Goal: Task Accomplishment & Management: Use online tool/utility

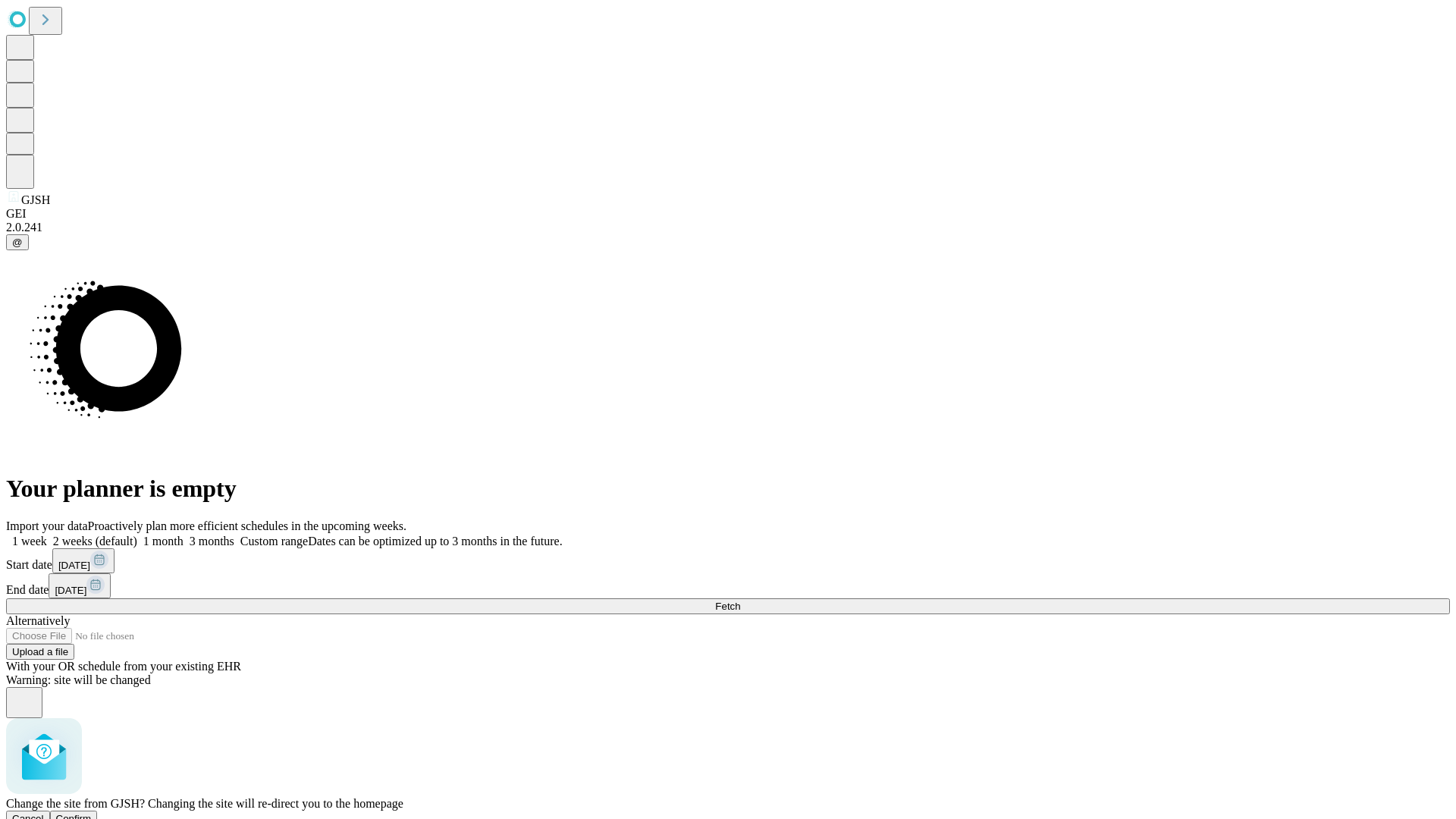
click at [92, 813] on span "Confirm" at bounding box center [74, 819] width 36 height 11
click at [138, 535] on label "2 weeks (default)" at bounding box center [92, 541] width 90 height 13
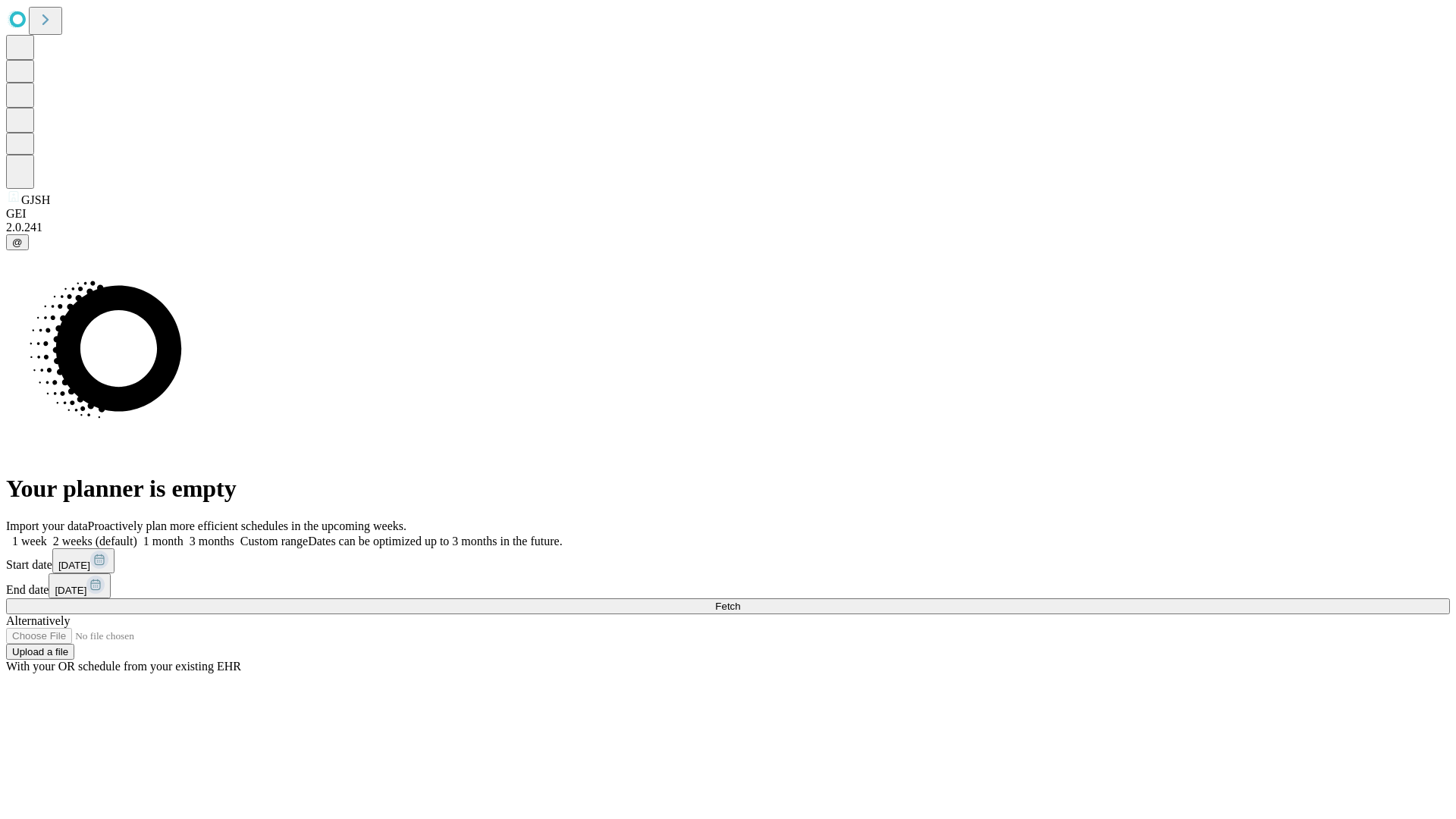
click at [740, 601] on span "Fetch" at bounding box center [727, 607] width 25 height 11
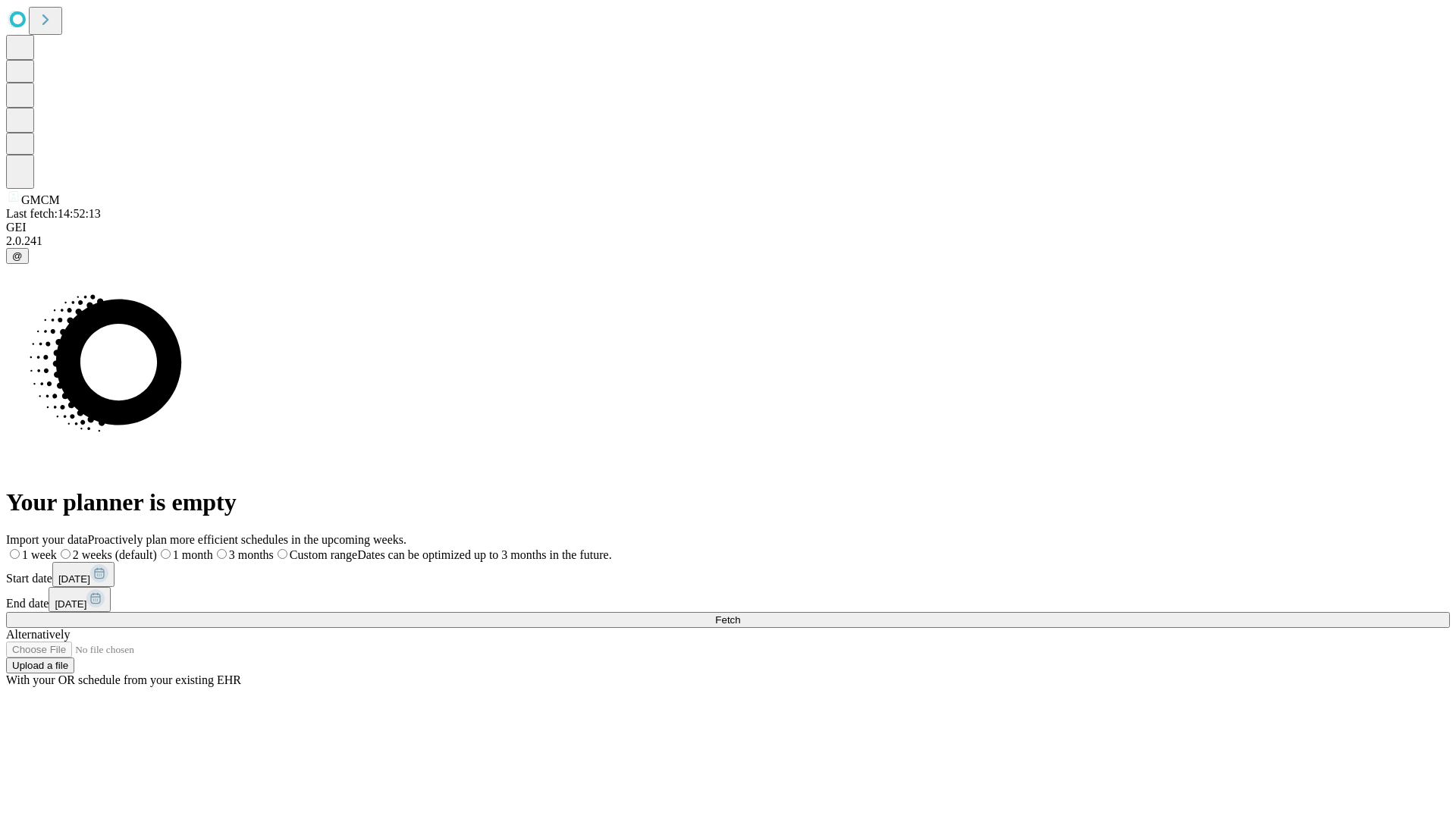
click at [740, 615] on span "Fetch" at bounding box center [727, 620] width 25 height 11
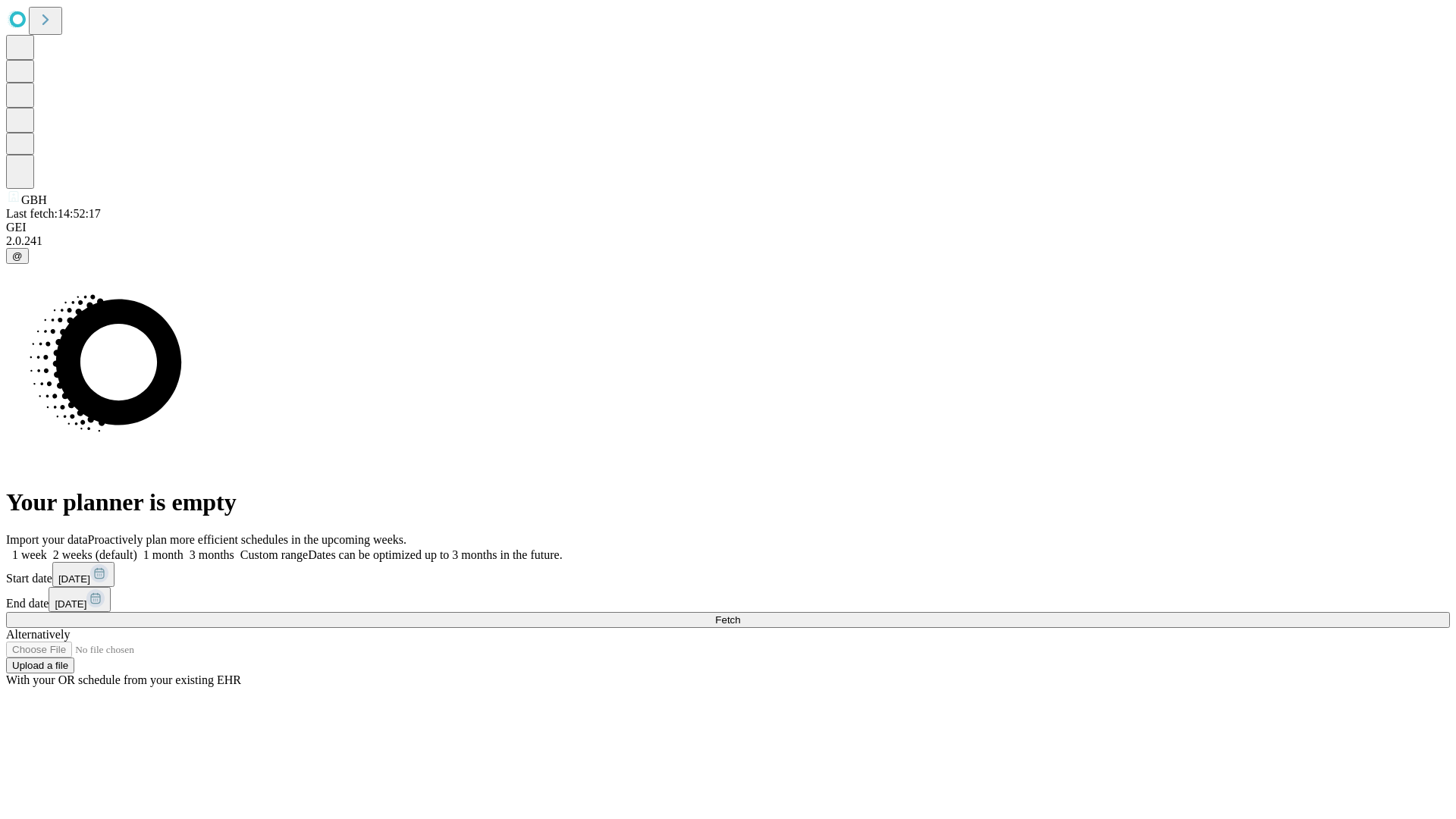
click at [138, 549] on label "2 weeks (default)" at bounding box center [92, 555] width 90 height 13
click at [740, 615] on span "Fetch" at bounding box center [727, 620] width 25 height 11
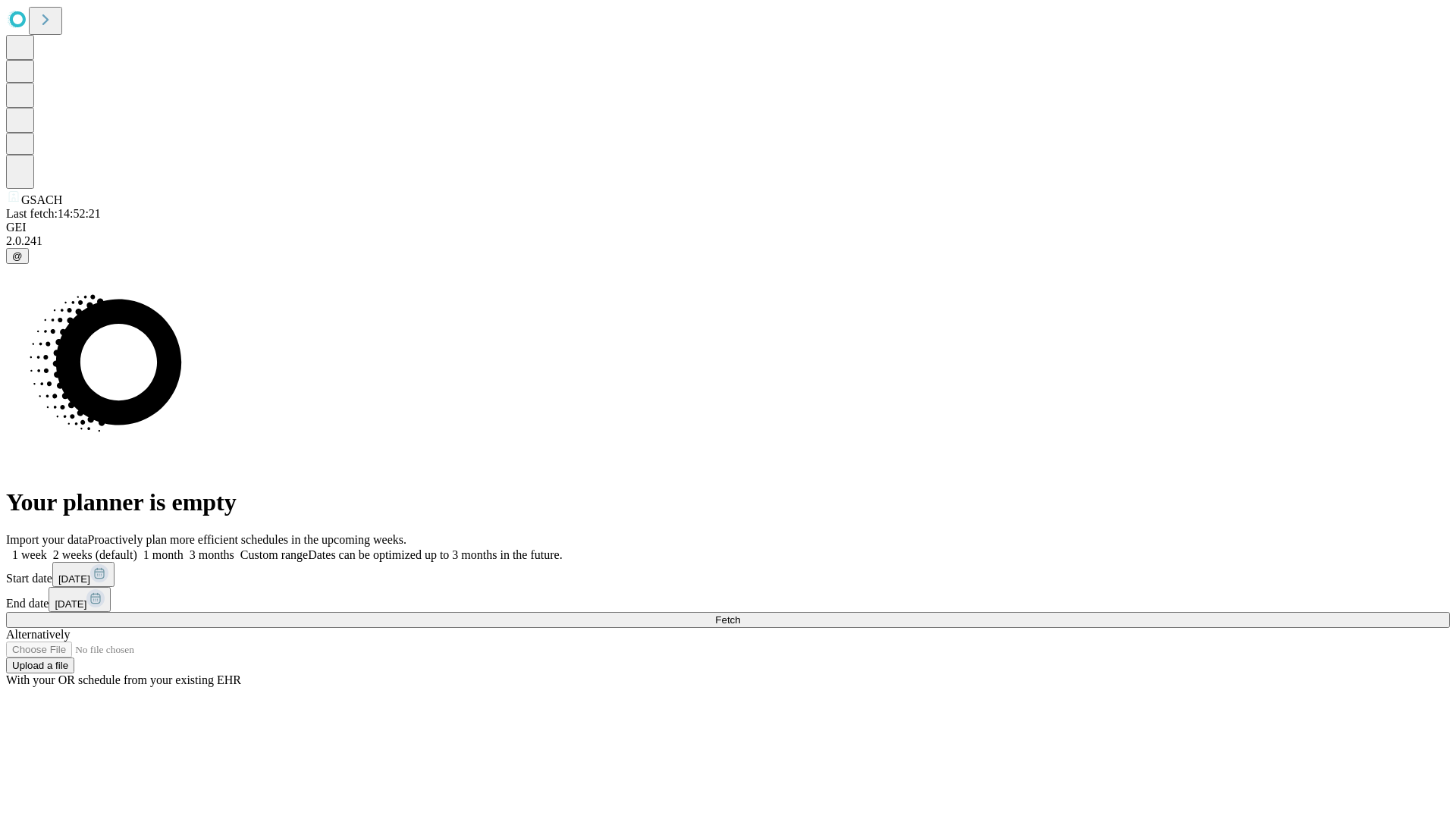
click at [138, 549] on label "2 weeks (default)" at bounding box center [92, 555] width 90 height 13
click at [740, 615] on span "Fetch" at bounding box center [727, 620] width 25 height 11
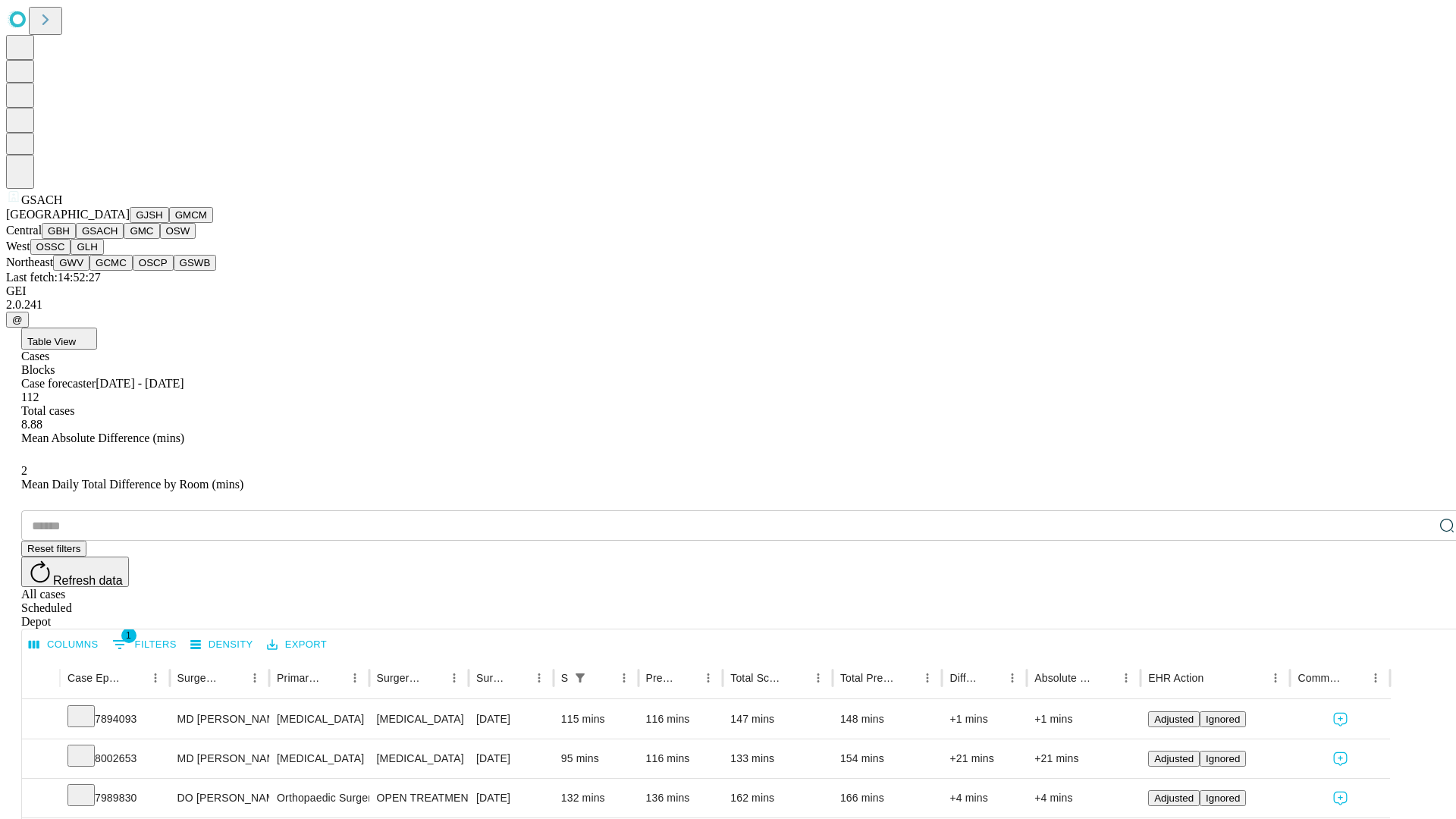
click at [124, 239] on button "GMC" at bounding box center [142, 231] width 36 height 16
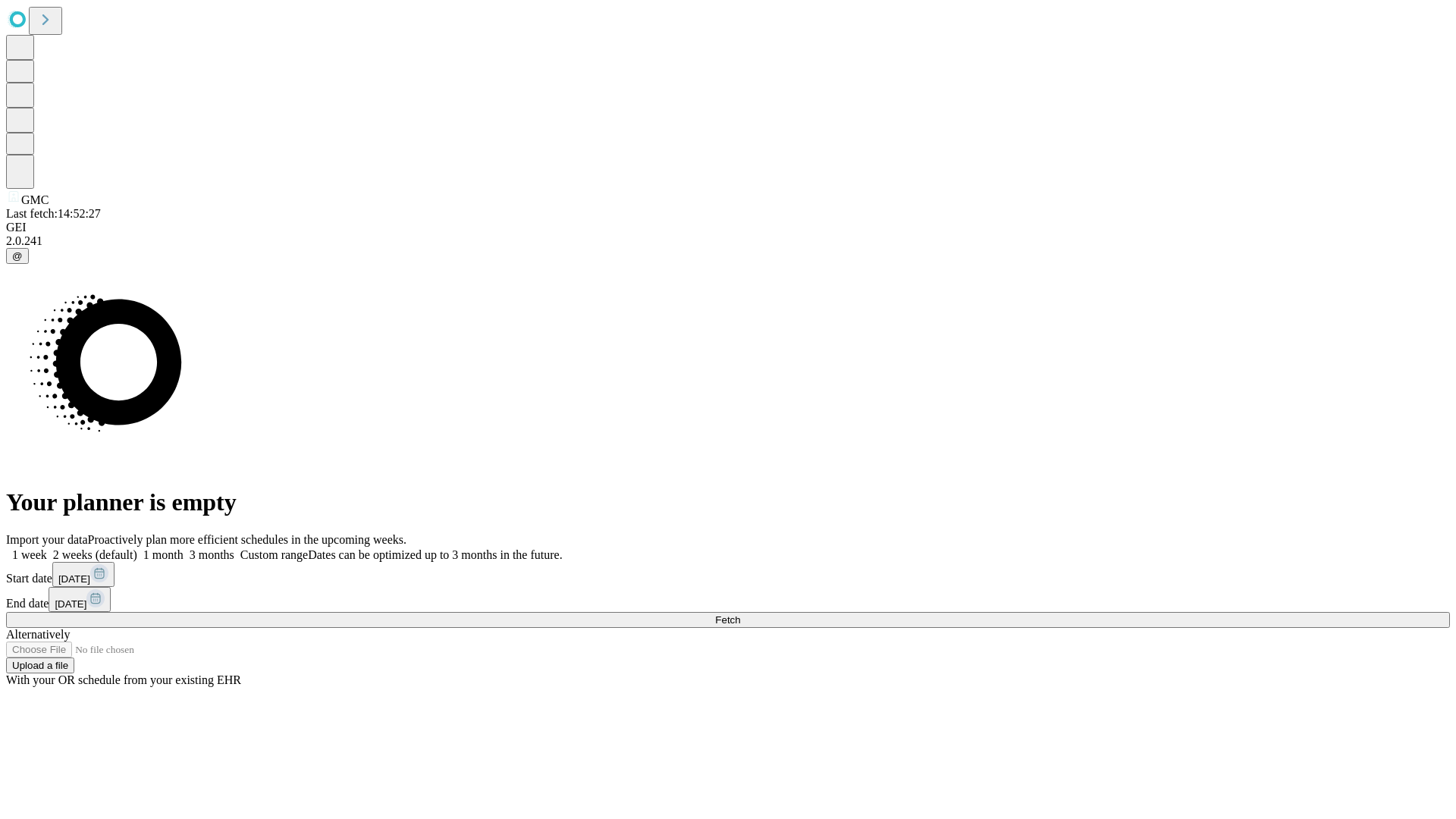
click at [138, 549] on label "2 weeks (default)" at bounding box center [92, 555] width 90 height 13
click at [740, 615] on span "Fetch" at bounding box center [727, 620] width 25 height 11
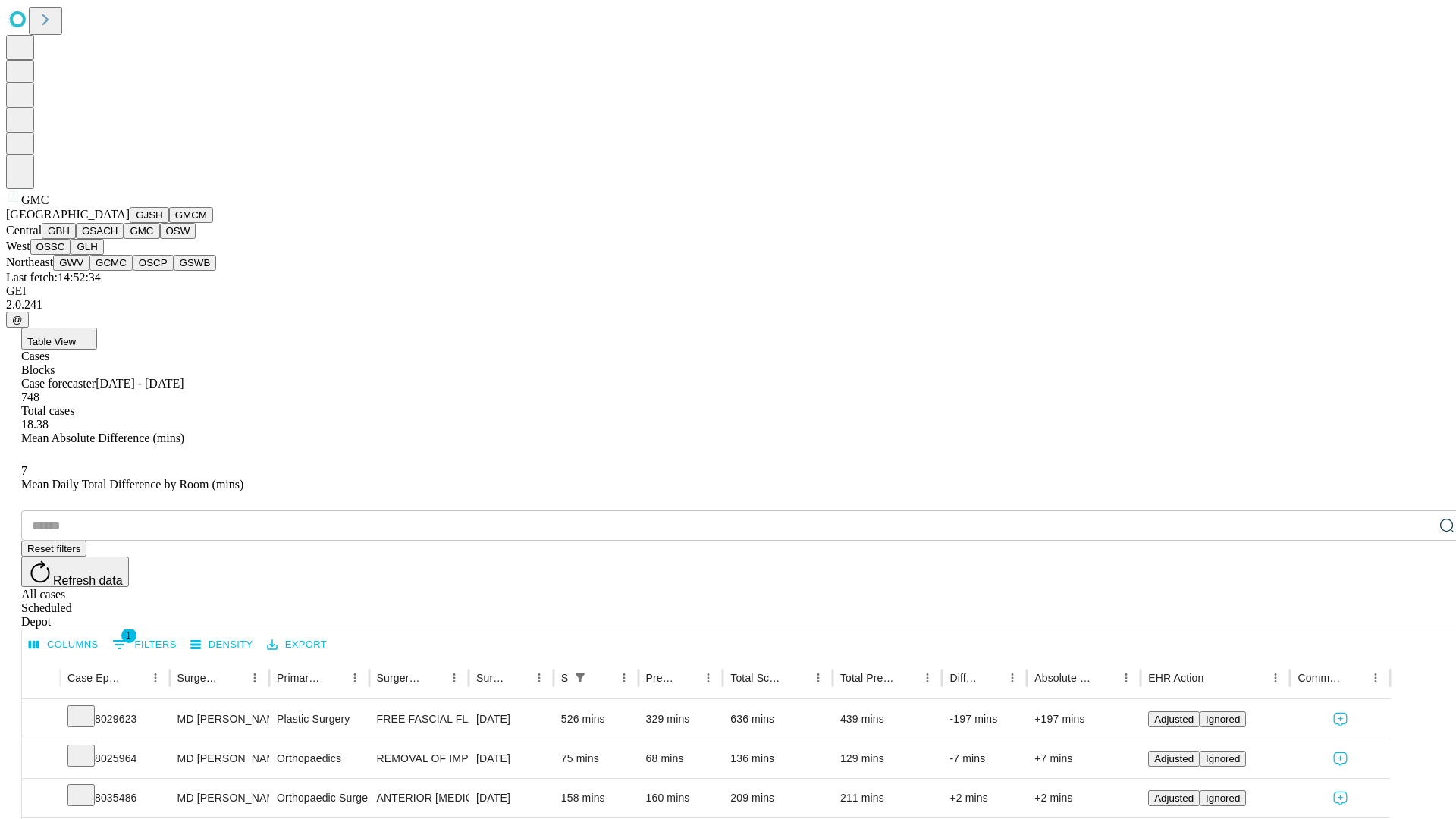
click at [160, 239] on button "OSW" at bounding box center [178, 231] width 37 height 16
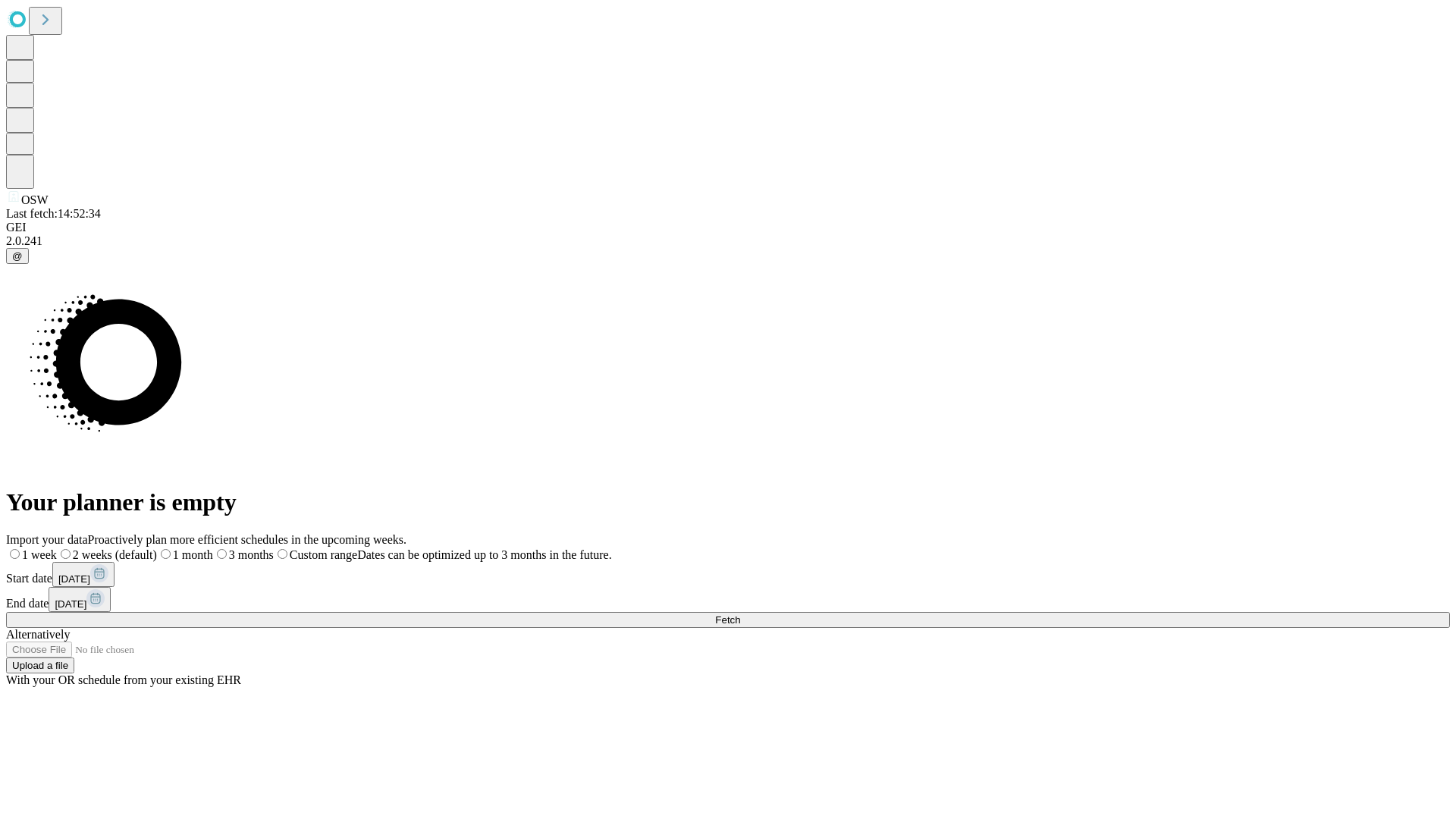
click at [157, 549] on label "2 weeks (default)" at bounding box center [107, 555] width 100 height 13
click at [740, 615] on span "Fetch" at bounding box center [727, 620] width 25 height 11
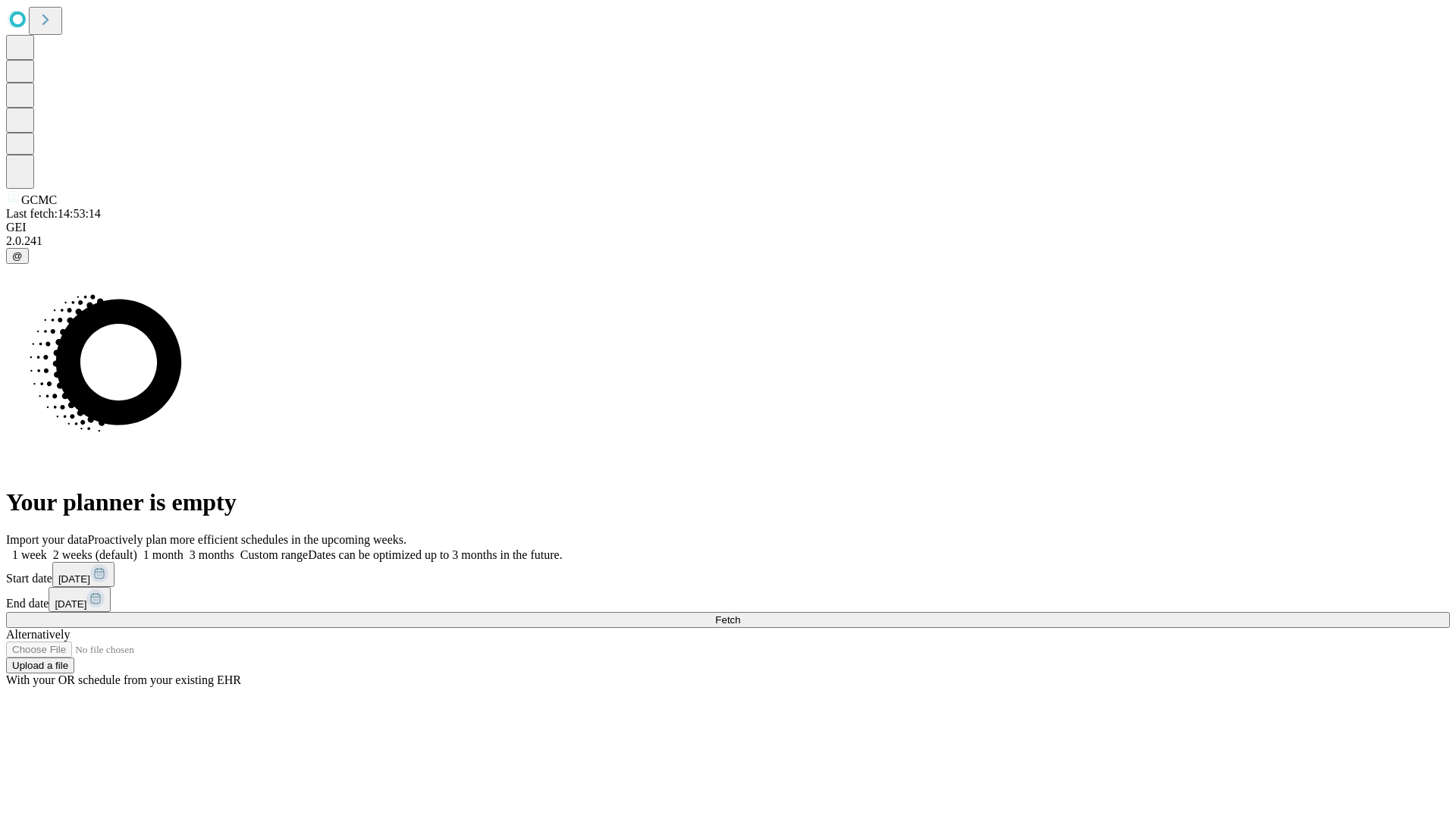
click at [138, 549] on label "2 weeks (default)" at bounding box center [92, 555] width 90 height 13
click at [740, 615] on span "Fetch" at bounding box center [727, 620] width 25 height 11
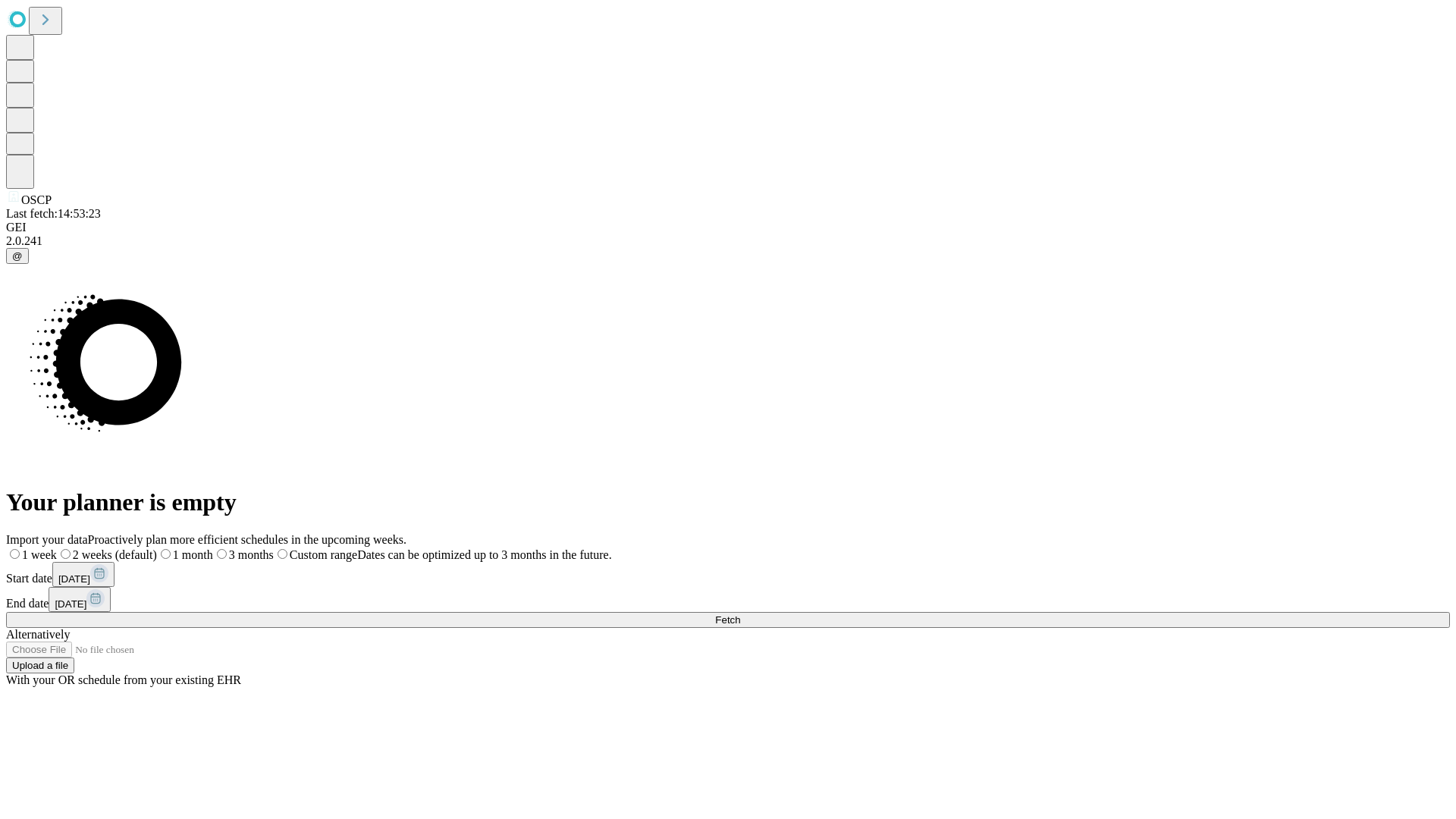
click at [740, 615] on span "Fetch" at bounding box center [727, 620] width 25 height 11
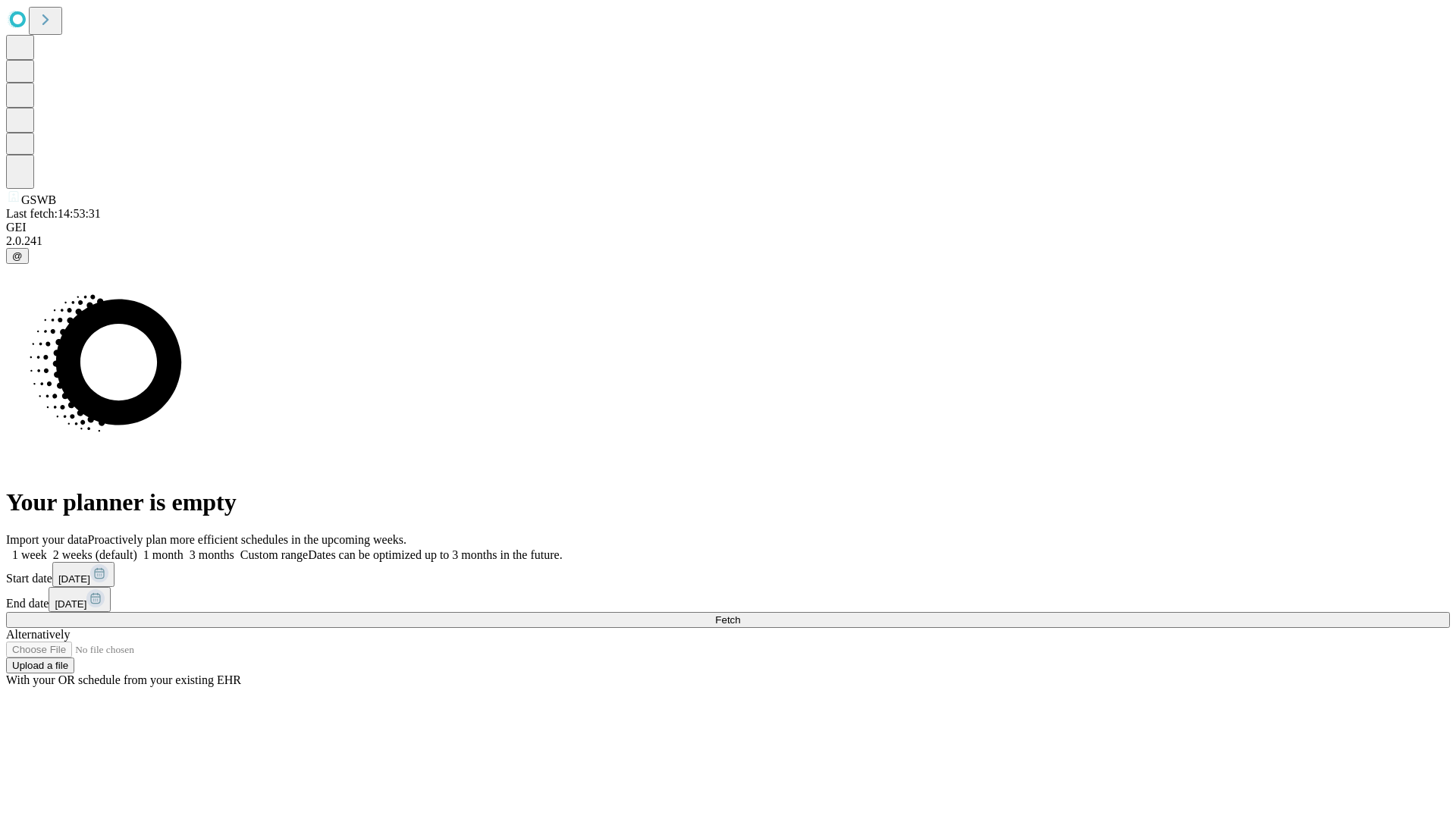
click at [138, 549] on label "2 weeks (default)" at bounding box center [92, 555] width 90 height 13
click at [740, 615] on span "Fetch" at bounding box center [727, 620] width 25 height 11
